Goal: Task Accomplishment & Management: Manage account settings

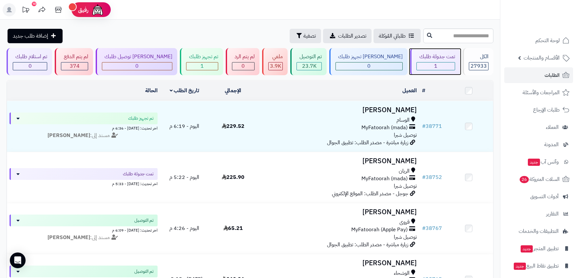
click at [445, 65] on div "1" at bounding box center [436, 67] width 38 height 8
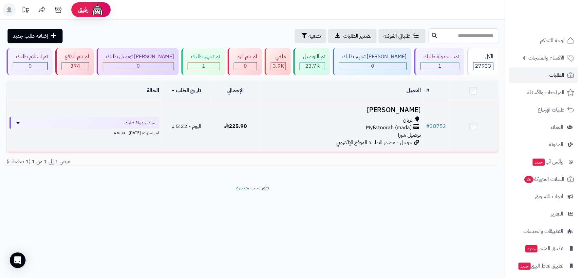
click at [319, 121] on div "الريان" at bounding box center [342, 121] width 159 height 8
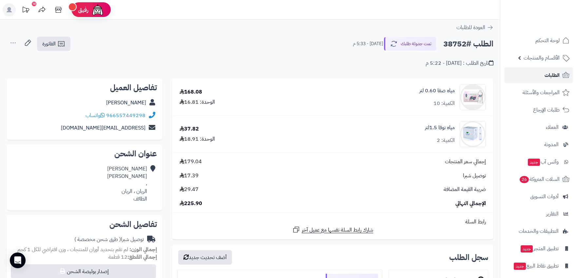
click at [558, 73] on span "الطلبات" at bounding box center [551, 75] width 15 height 9
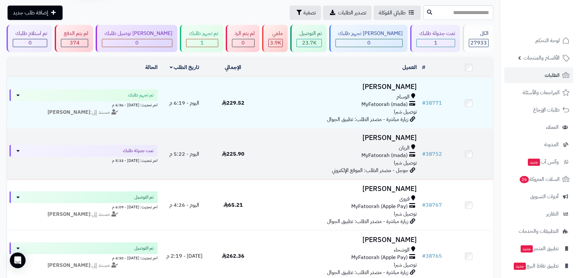
scroll to position [36, 0]
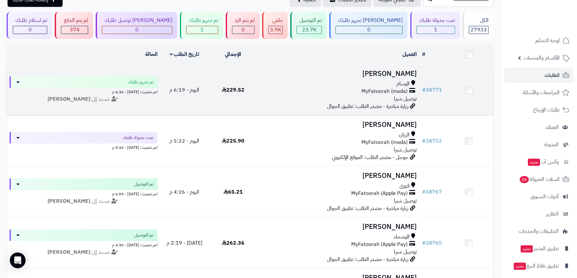
click at [295, 89] on div "MyFatoorah (mada)" at bounding box center [338, 92] width 157 height 8
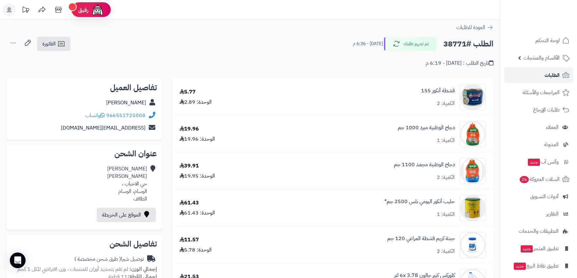
click at [562, 77] on icon at bounding box center [566, 75] width 8 height 8
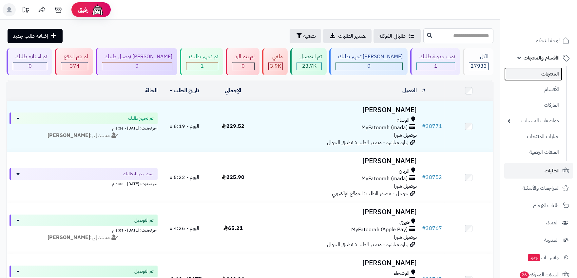
click at [548, 74] on link "المنتجات" at bounding box center [533, 73] width 58 height 13
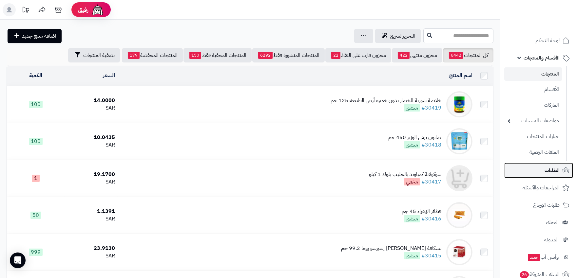
click at [547, 173] on span "الطلبات" at bounding box center [551, 170] width 15 height 9
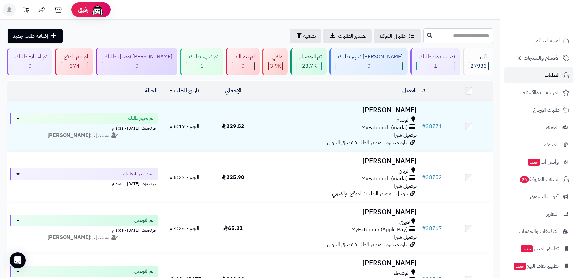
click at [554, 76] on span "الطلبات" at bounding box center [551, 75] width 15 height 9
